Goal: Task Accomplishment & Management: Use online tool/utility

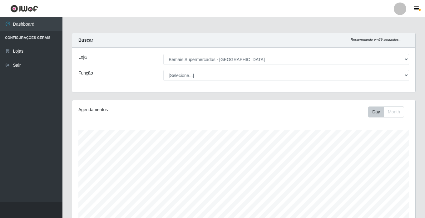
select select "250"
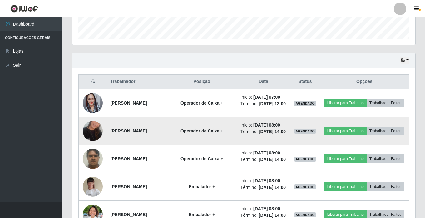
scroll to position [133, 0]
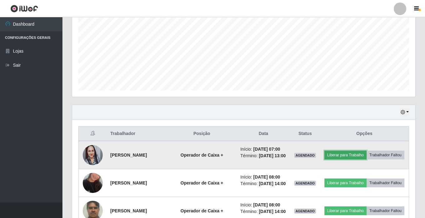
click at [358, 154] on button "Liberar para Trabalho" at bounding box center [346, 154] width 42 height 9
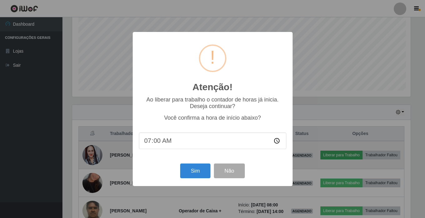
scroll to position [130, 340]
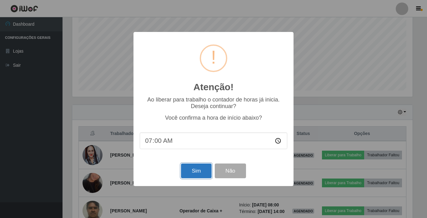
click at [188, 170] on button "Sim" at bounding box center [196, 170] width 30 height 15
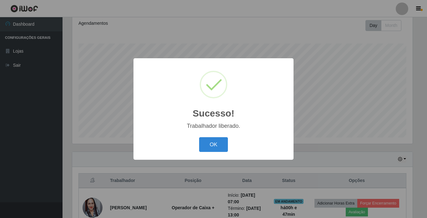
click at [210, 153] on div "OK Cancel" at bounding box center [214, 144] width 148 height 18
click at [211, 149] on button "OK" at bounding box center [213, 144] width 29 height 15
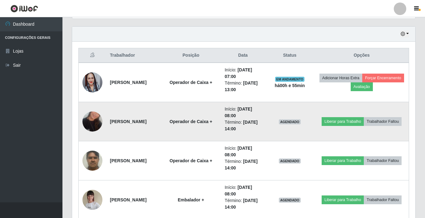
scroll to position [243, 0]
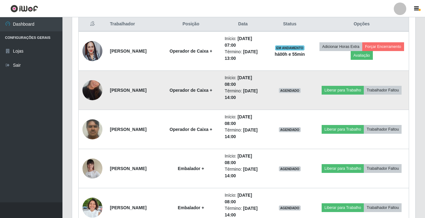
click at [87, 88] on img at bounding box center [93, 90] width 20 height 36
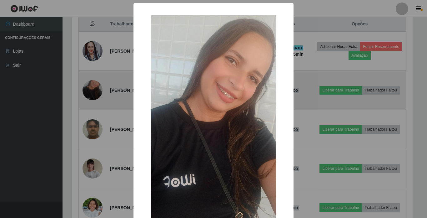
click at [87, 88] on div "× OK Cancel" at bounding box center [213, 109] width 427 height 218
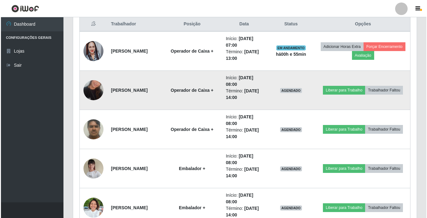
scroll to position [130, 343]
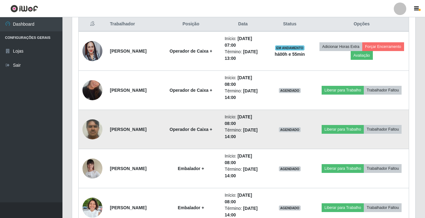
click at [93, 127] on img at bounding box center [93, 129] width 20 height 27
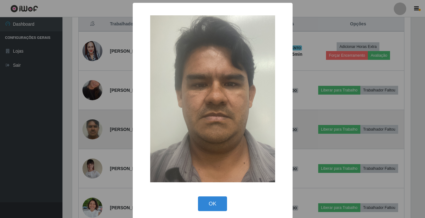
scroll to position [130, 340]
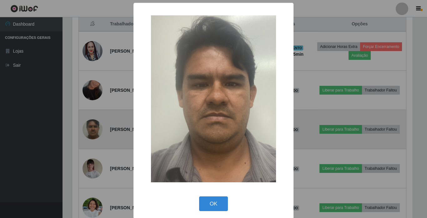
click at [93, 127] on div "× OK Cancel" at bounding box center [213, 109] width 427 height 218
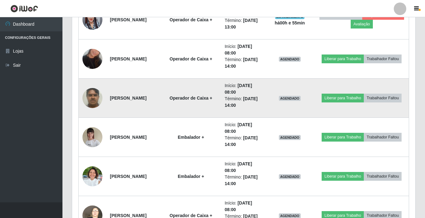
scroll to position [305, 0]
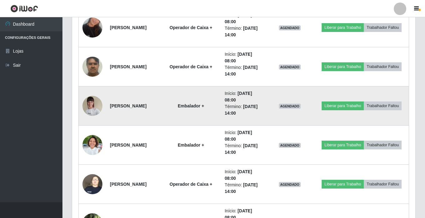
click at [91, 110] on img at bounding box center [93, 105] width 20 height 27
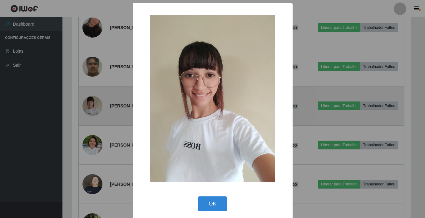
scroll to position [130, 340]
click at [91, 110] on div "× OK Cancel" at bounding box center [213, 109] width 427 height 218
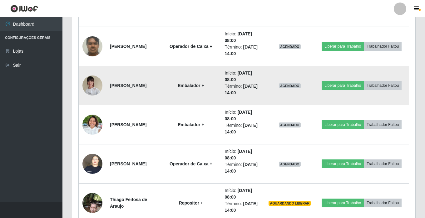
scroll to position [336, 0]
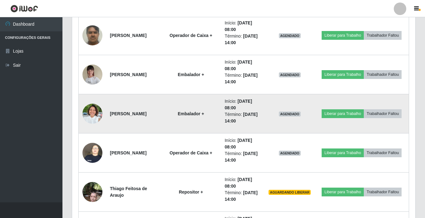
click at [91, 111] on img at bounding box center [93, 113] width 20 height 27
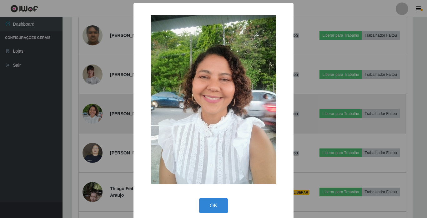
click at [91, 111] on div "× OK Cancel" at bounding box center [213, 109] width 427 height 218
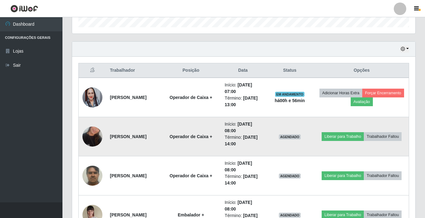
scroll to position [211, 0]
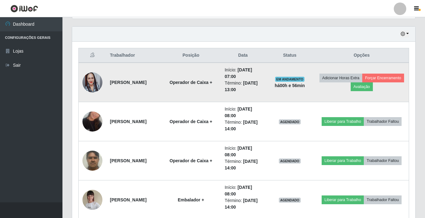
click at [149, 92] on td "[PERSON_NAME]" at bounding box center [133, 82] width 55 height 39
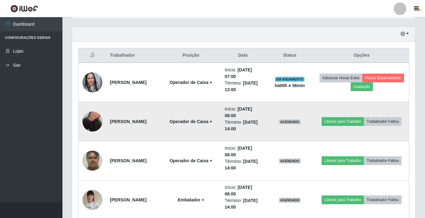
click at [143, 111] on td "[PERSON_NAME]" at bounding box center [133, 121] width 55 height 39
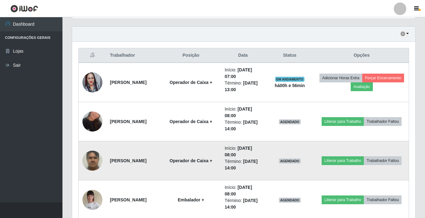
click at [145, 158] on strong "[PERSON_NAME]" at bounding box center [128, 160] width 37 height 5
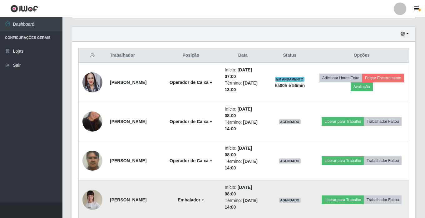
click at [148, 184] on td "[PERSON_NAME]" at bounding box center [133, 199] width 55 height 39
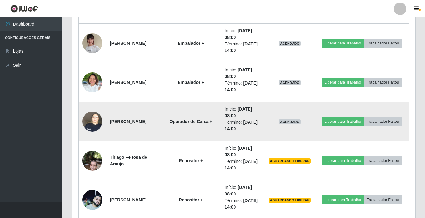
scroll to position [399, 0]
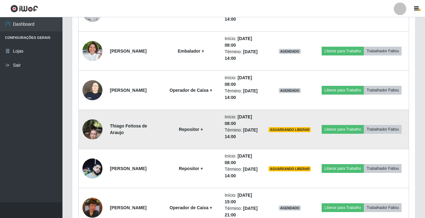
click at [88, 126] on img at bounding box center [93, 129] width 20 height 27
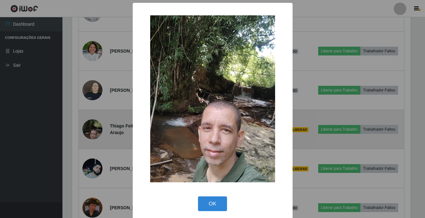
scroll to position [130, 340]
click at [88, 126] on div "× OK Cancel" at bounding box center [213, 109] width 427 height 218
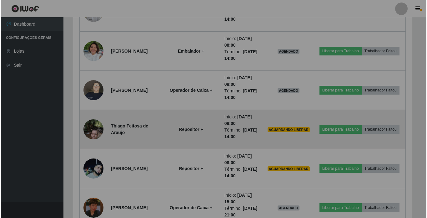
scroll to position [130, 343]
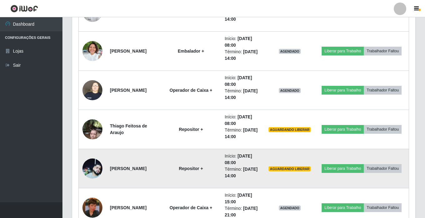
click at [97, 168] on img at bounding box center [93, 168] width 20 height 20
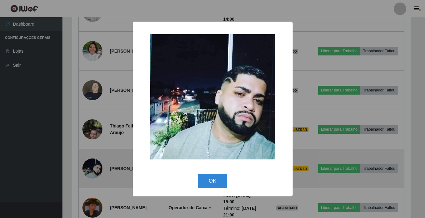
scroll to position [130, 340]
click at [97, 168] on div "× OK Cancel" at bounding box center [213, 109] width 427 height 218
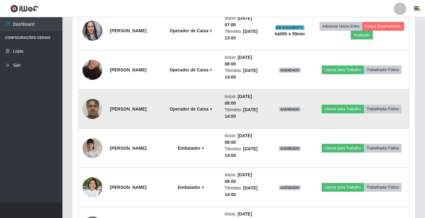
scroll to position [274, 0]
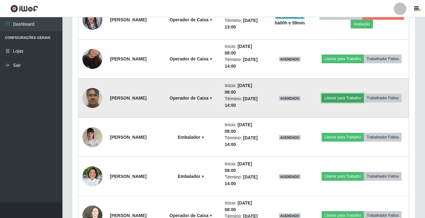
click at [330, 95] on button "Liberar para Trabalho" at bounding box center [343, 97] width 42 height 9
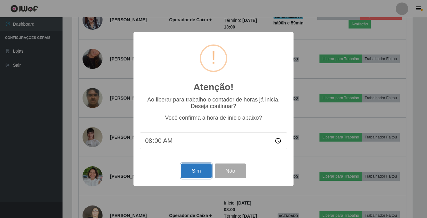
click at [188, 173] on button "Sim" at bounding box center [196, 170] width 30 height 15
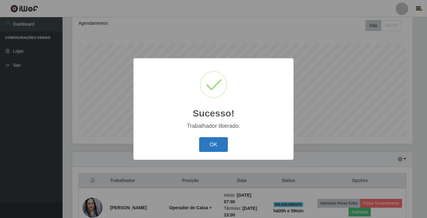
click at [208, 144] on button "OK" at bounding box center [213, 144] width 29 height 15
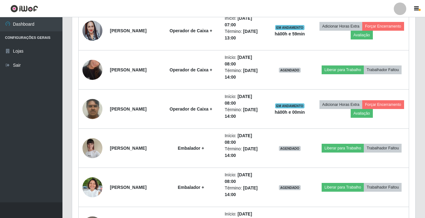
scroll to position [274, 0]
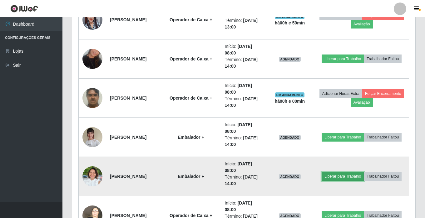
click at [334, 175] on button "Liberar para Trabalho" at bounding box center [343, 176] width 42 height 9
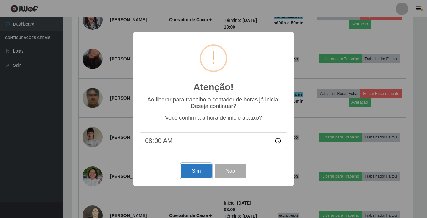
click at [184, 169] on button "Sim" at bounding box center [196, 170] width 30 height 15
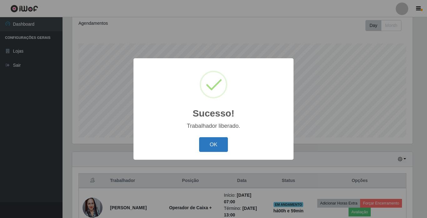
click at [219, 142] on button "OK" at bounding box center [213, 144] width 29 height 15
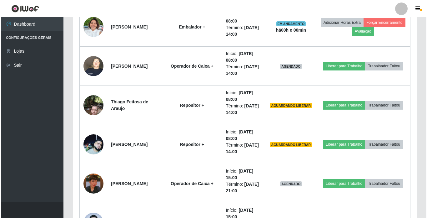
scroll to position [461, 0]
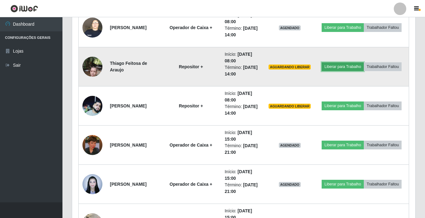
click at [338, 65] on button "Liberar para Trabalho" at bounding box center [343, 66] width 42 height 9
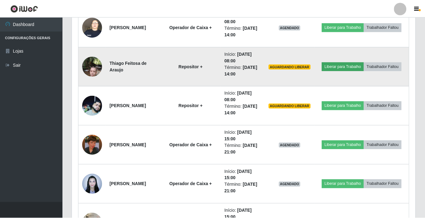
scroll to position [130, 340]
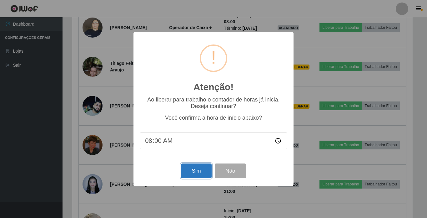
click at [198, 171] on button "Sim" at bounding box center [196, 170] width 30 height 15
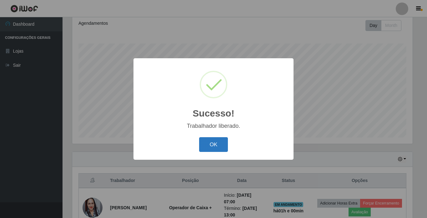
click at [209, 143] on button "OK" at bounding box center [213, 144] width 29 height 15
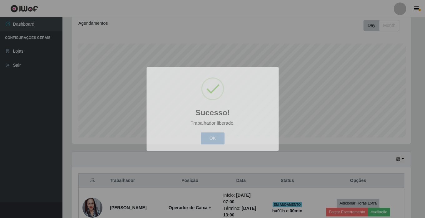
scroll to position [0, 0]
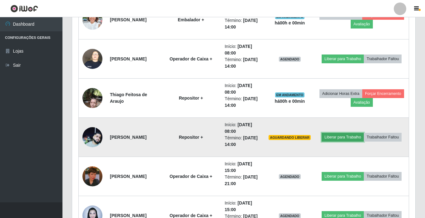
click at [347, 138] on button "Liberar para Trabalho" at bounding box center [343, 137] width 42 height 9
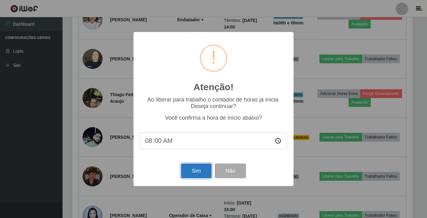
click at [196, 167] on button "Sim" at bounding box center [196, 170] width 30 height 15
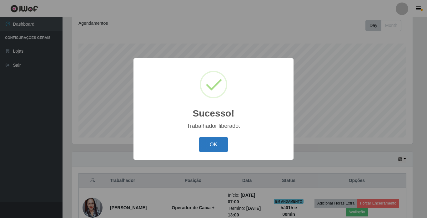
click at [209, 142] on button "OK" at bounding box center [213, 144] width 29 height 15
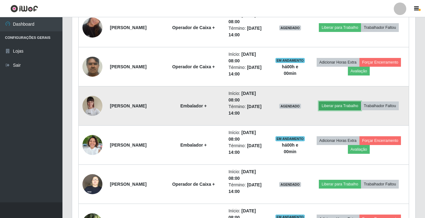
click at [330, 107] on button "Liberar para Trabalho" at bounding box center [340, 105] width 42 height 9
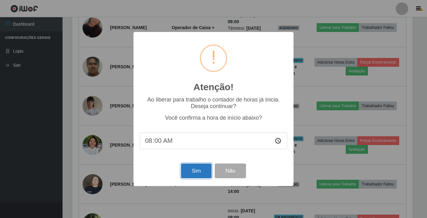
click at [193, 170] on button "Sim" at bounding box center [196, 170] width 30 height 15
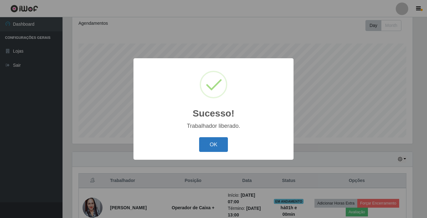
click at [203, 141] on button "OK" at bounding box center [213, 144] width 29 height 15
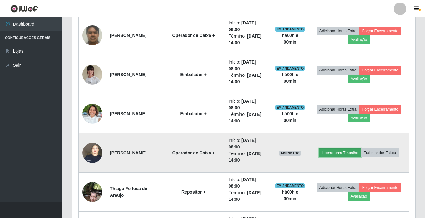
click at [343, 150] on button "Liberar para Trabalho" at bounding box center [340, 152] width 42 height 9
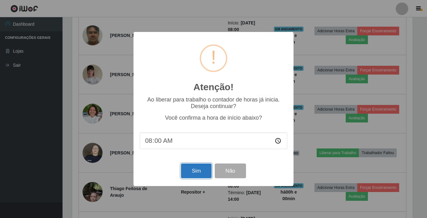
click at [194, 171] on button "Sim" at bounding box center [196, 170] width 30 height 15
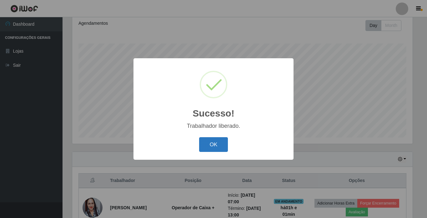
click at [222, 147] on button "OK" at bounding box center [213, 144] width 29 height 15
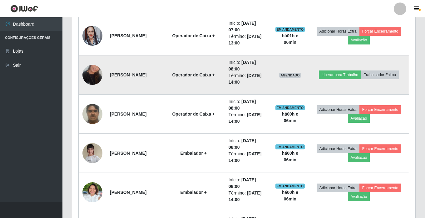
scroll to position [258, 0]
click at [96, 76] on img at bounding box center [93, 75] width 20 height 36
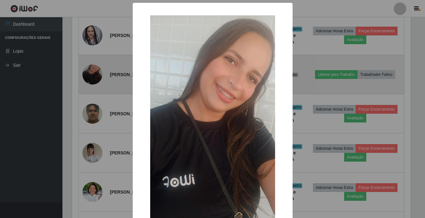
scroll to position [130, 340]
click at [96, 76] on div "× OK Cancel" at bounding box center [213, 109] width 427 height 218
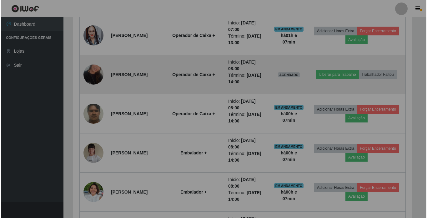
scroll to position [130, 343]
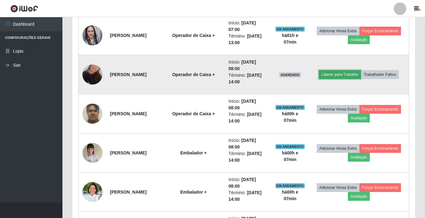
click at [339, 75] on button "Liberar para Trabalho" at bounding box center [340, 74] width 42 height 9
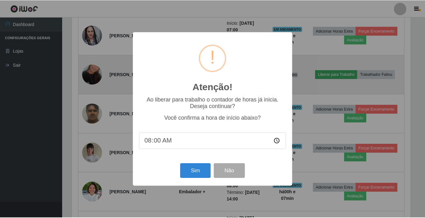
scroll to position [130, 340]
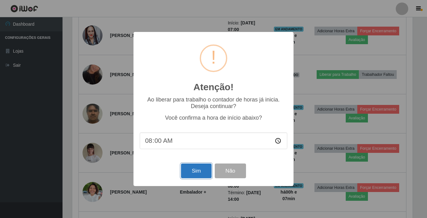
click at [192, 171] on button "Sim" at bounding box center [196, 170] width 30 height 15
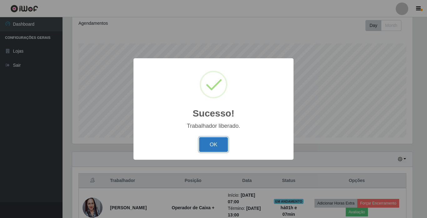
click at [206, 142] on button "OK" at bounding box center [213, 144] width 29 height 15
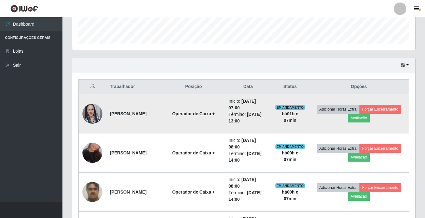
scroll to position [211, 0]
